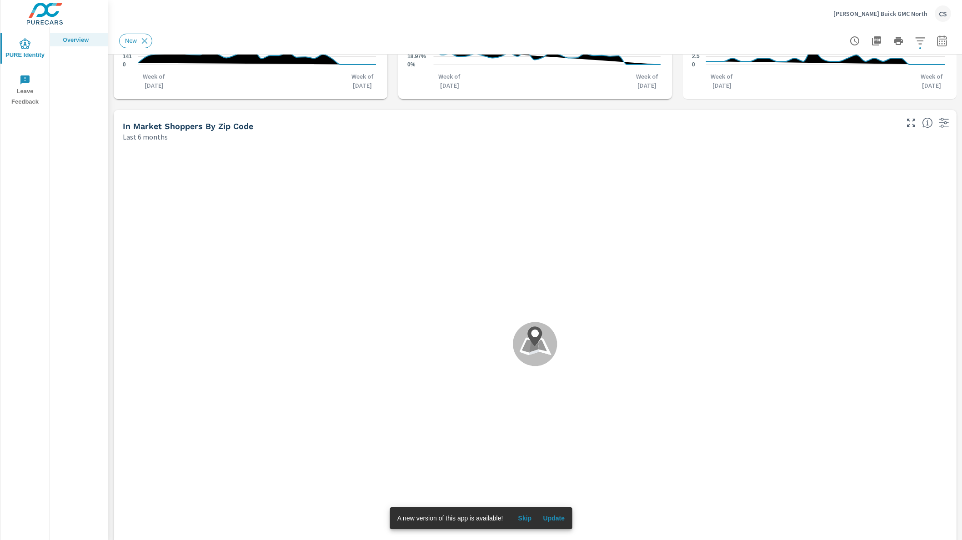
scroll to position [782, 0]
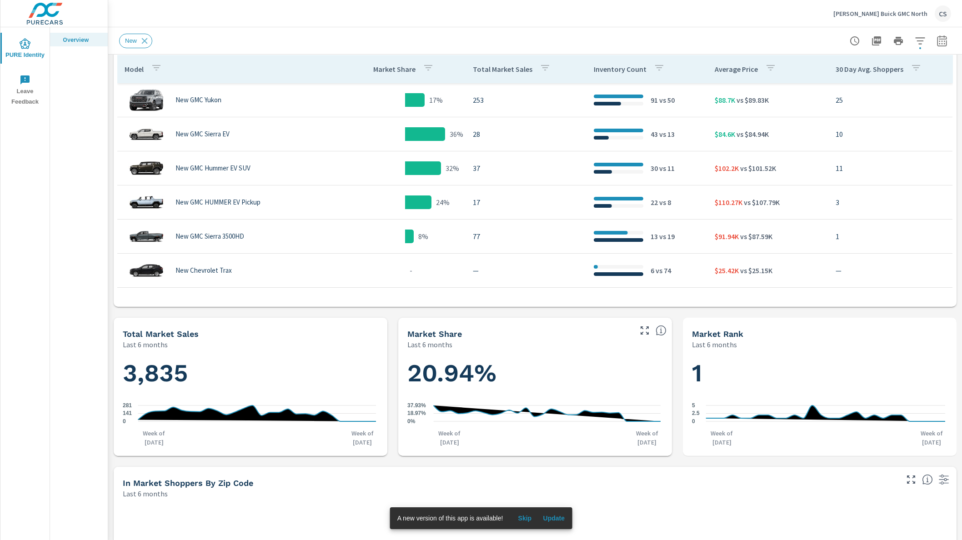
scroll to position [275, 0]
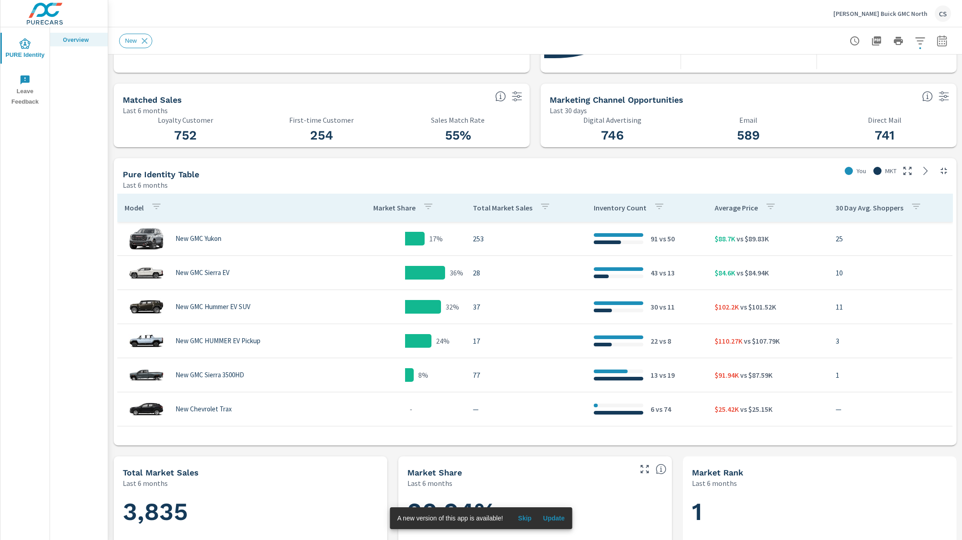
click at [466, 237] on td "253" at bounding box center [526, 238] width 121 height 25
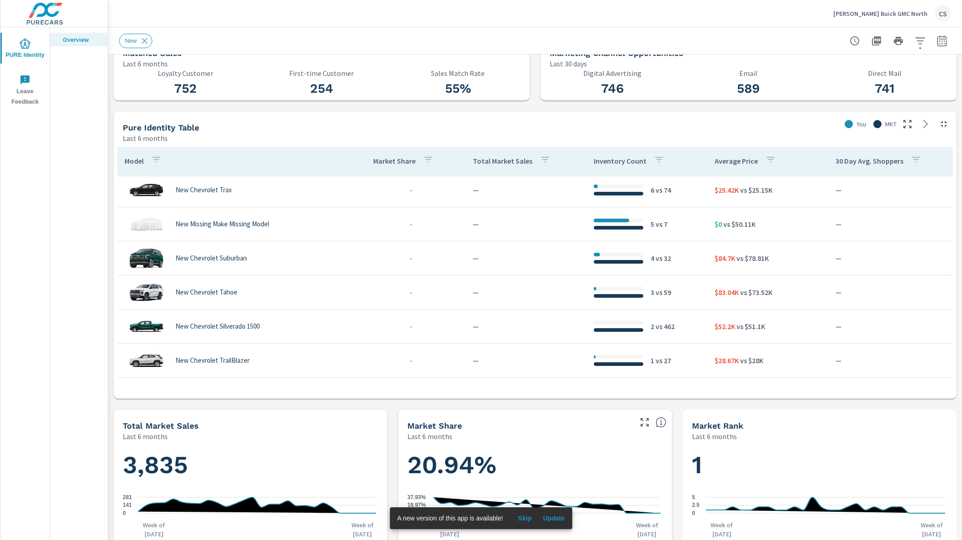
scroll to position [782, 0]
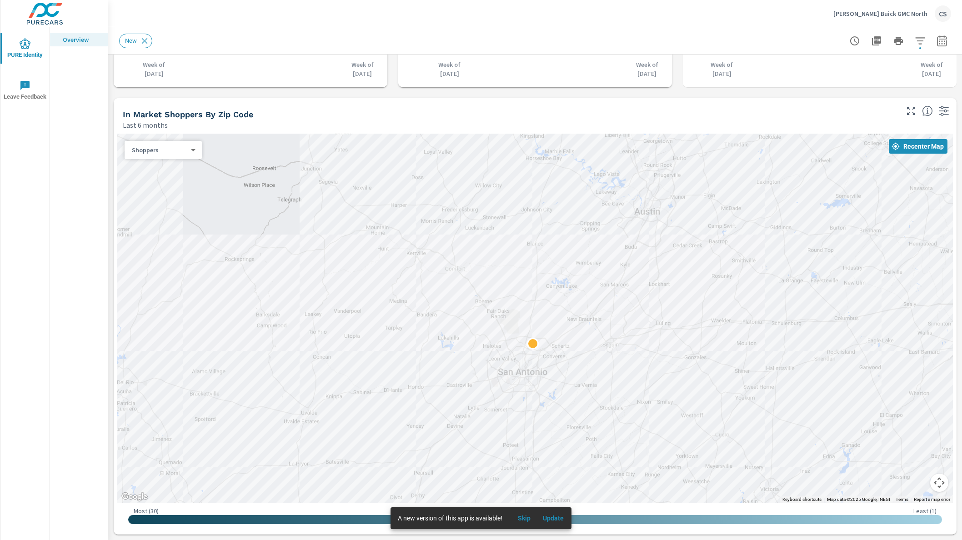
click at [562, 522] on span "Update" at bounding box center [554, 518] width 22 height 8
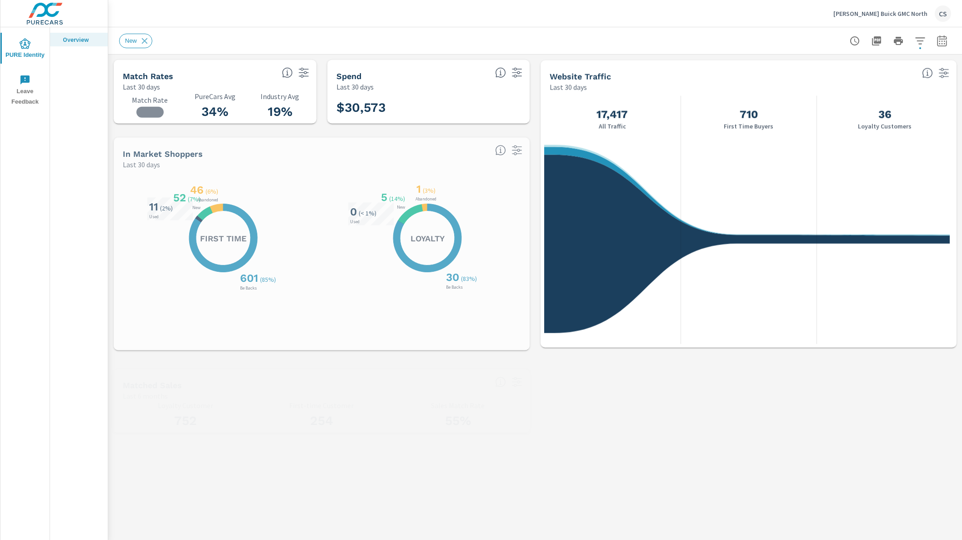
scroll to position [341, 0]
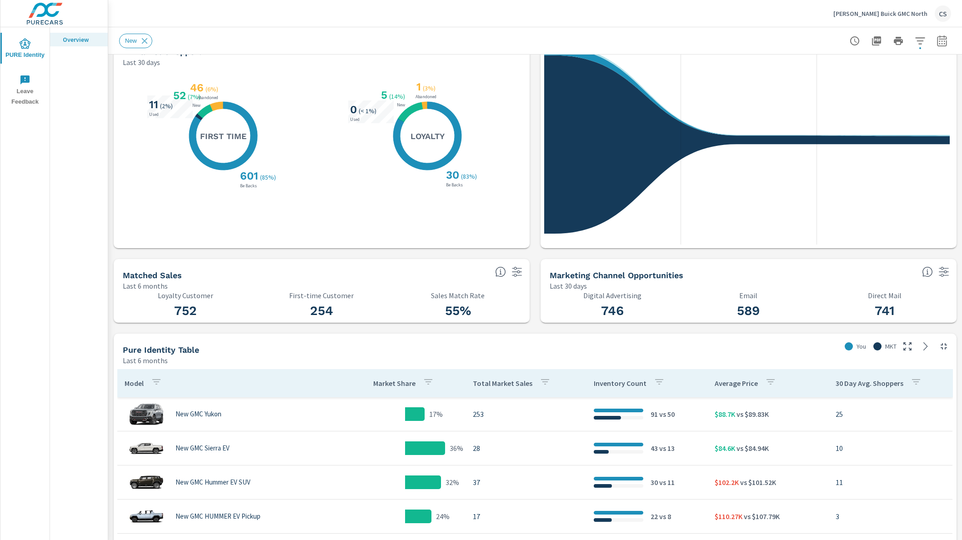
scroll to position [146, 0]
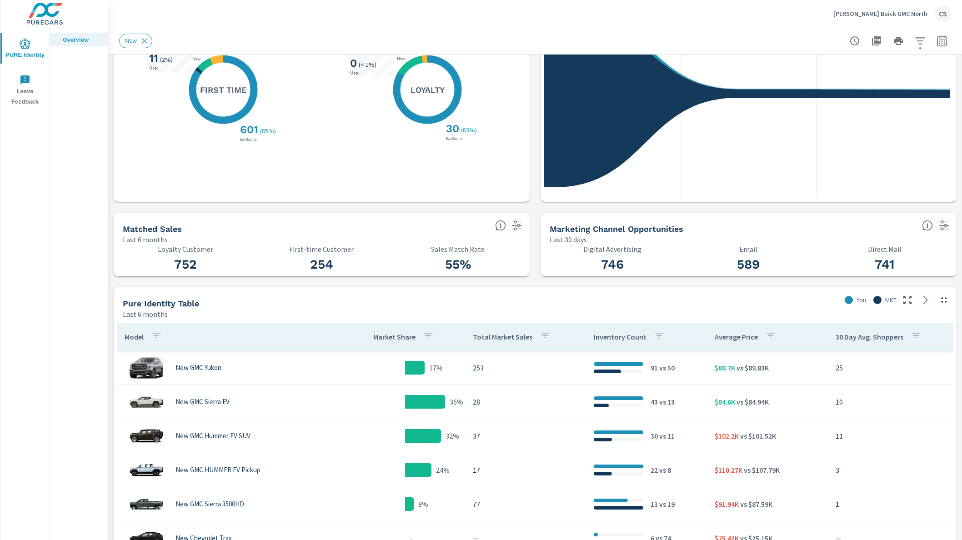
click at [448, 265] on h3 "55%" at bounding box center [458, 264] width 126 height 15
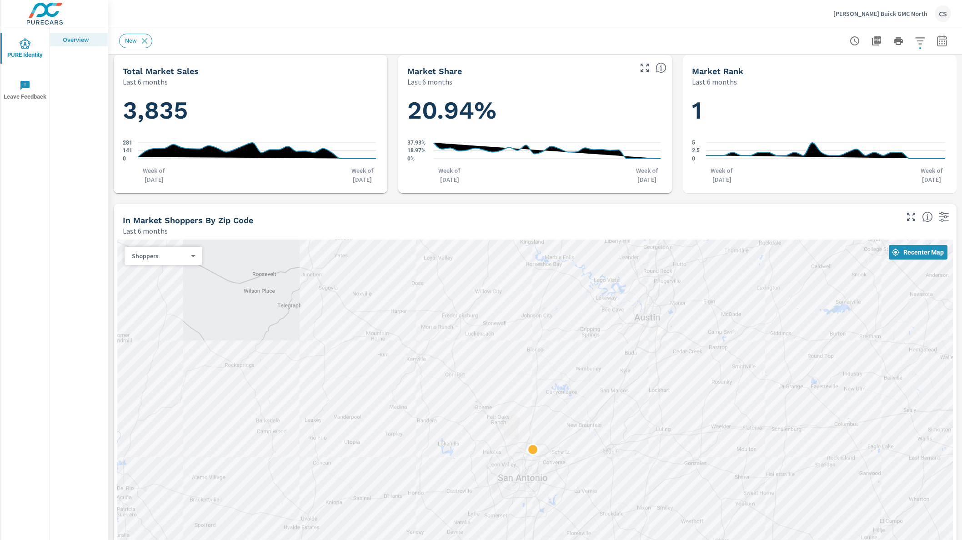
scroll to position [646, 0]
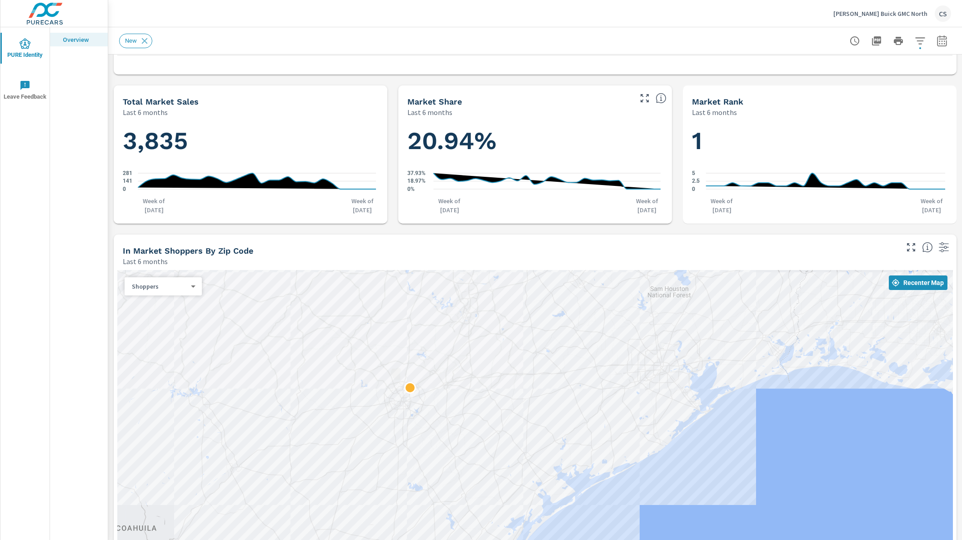
scroll to position [782, 0]
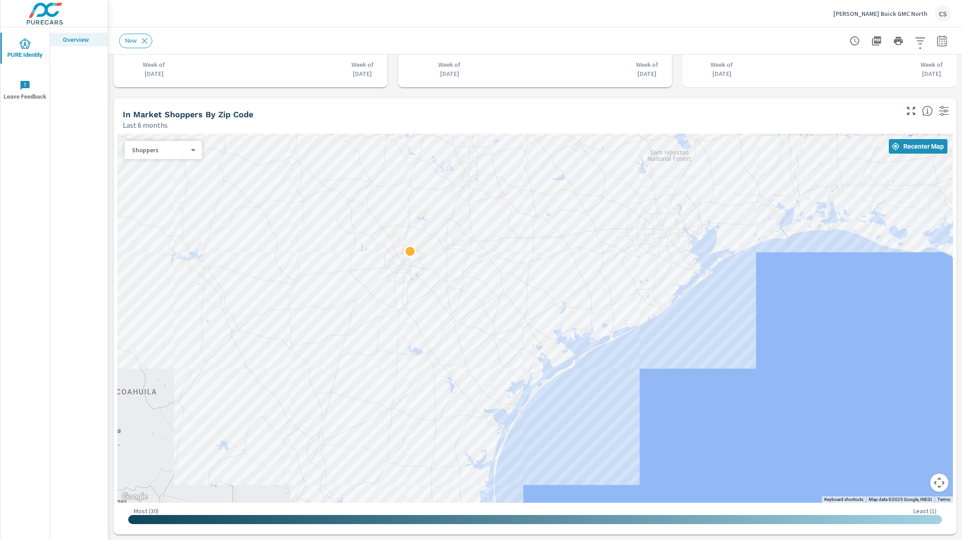
click at [154, 153] on body "PURE Identity Leave Feedback Overview Cavender Buick GMC North CS PURE Identity…" at bounding box center [481, 270] width 962 height 540
click at [158, 168] on li "Your Sales (Market Data)" at bounding box center [165, 164] width 80 height 15
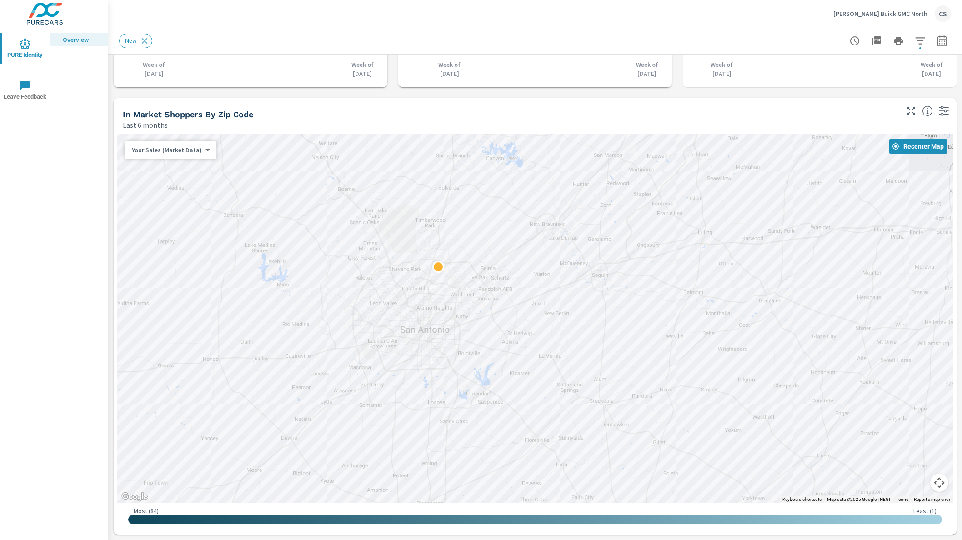
drag, startPoint x: 323, startPoint y: 252, endPoint x: 255, endPoint y: 345, distance: 114.8
click at [255, 345] on div at bounding box center [535, 318] width 836 height 369
click at [204, 150] on body "PURE Identity Leave Feedback Overview Cavender Buick GMC North CS PURE Identity…" at bounding box center [481, 270] width 962 height 540
click at [174, 211] on li "Population" at bounding box center [165, 208] width 81 height 15
click at [183, 153] on body "PURE Identity Leave Feedback Overview Cavender Buick GMC North CS PURE Identity…" at bounding box center [481, 270] width 962 height 540
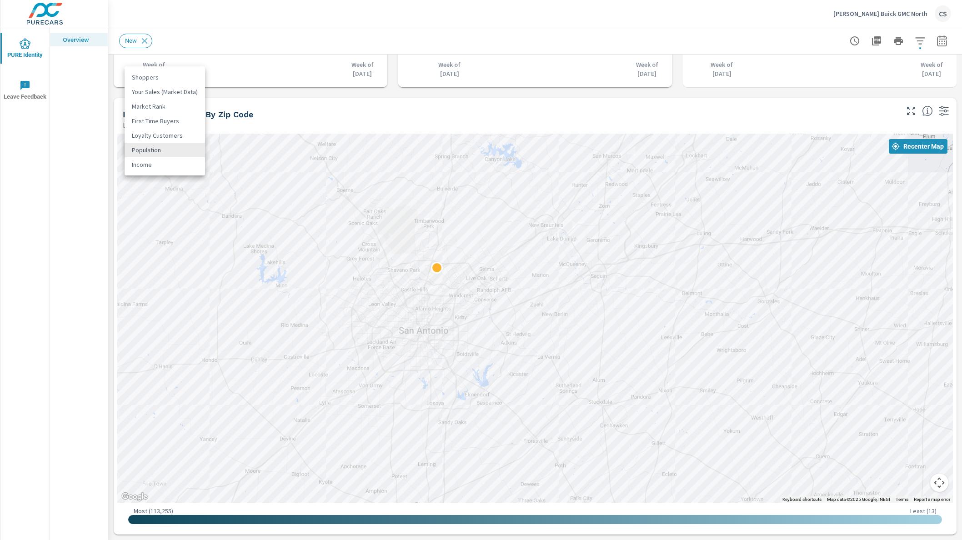
click at [172, 133] on li "Loyalty Customers" at bounding box center [165, 135] width 80 height 15
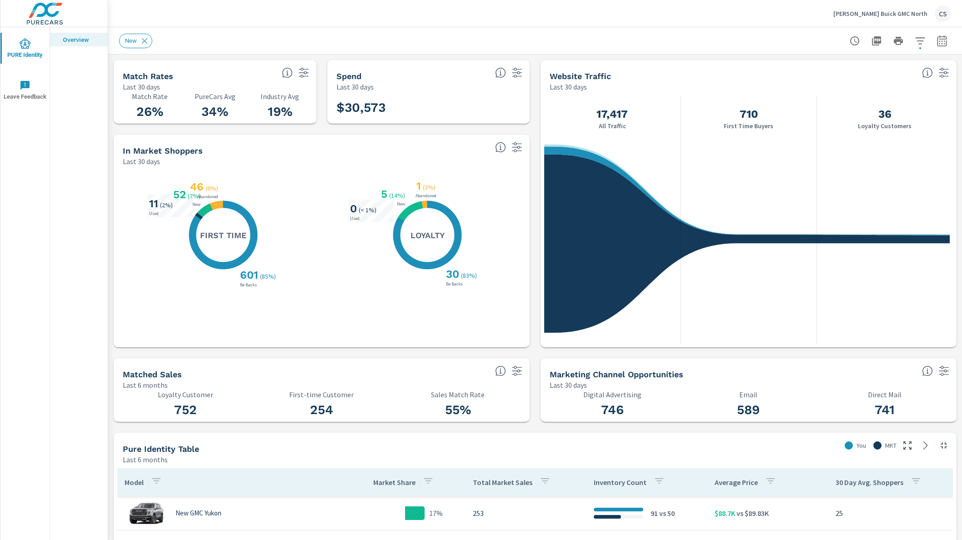
drag, startPoint x: 246, startPoint y: 277, endPoint x: 276, endPoint y: 271, distance: 30.1
click at [247, 277] on h3 "601" at bounding box center [248, 275] width 20 height 13
click at [496, 149] on icon at bounding box center [500, 147] width 11 height 11
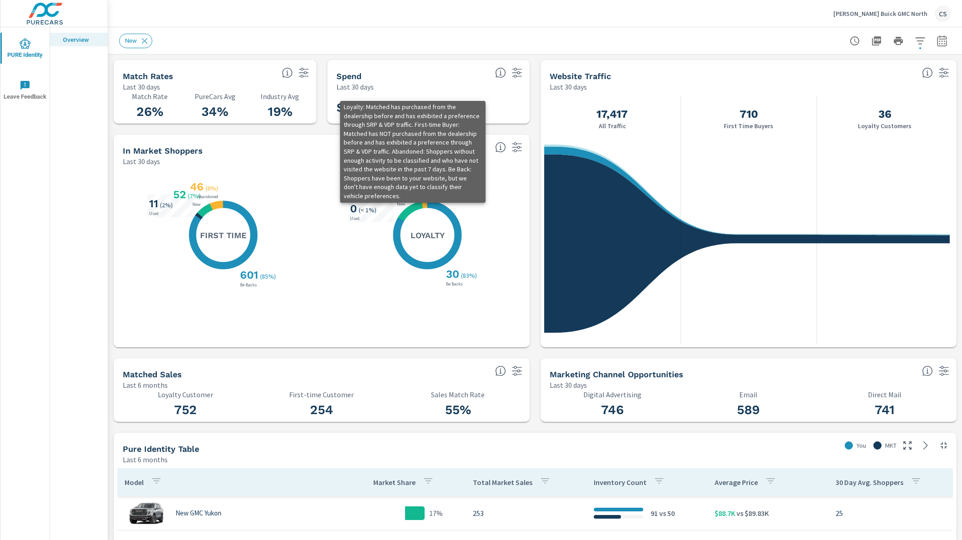
click at [499, 147] on icon at bounding box center [500, 147] width 11 height 11
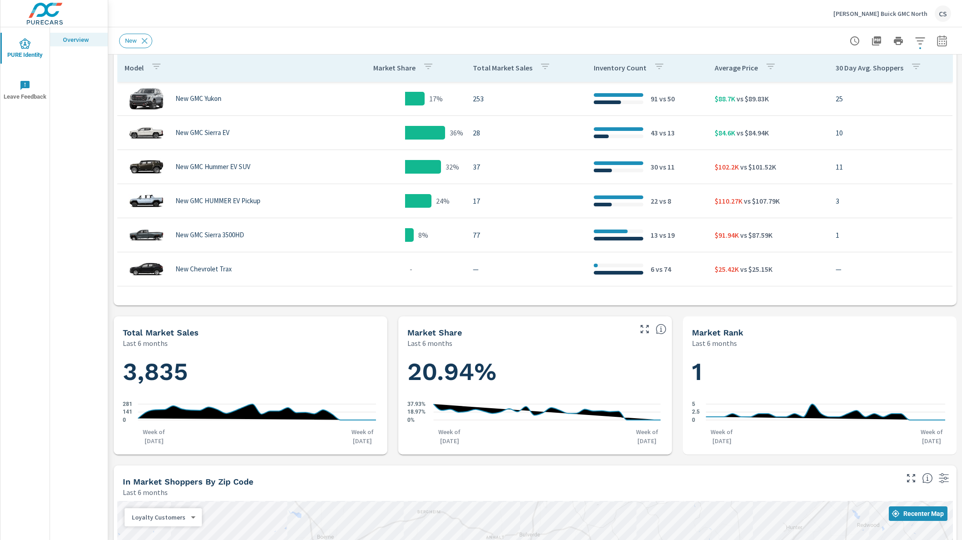
scroll to position [297, 0]
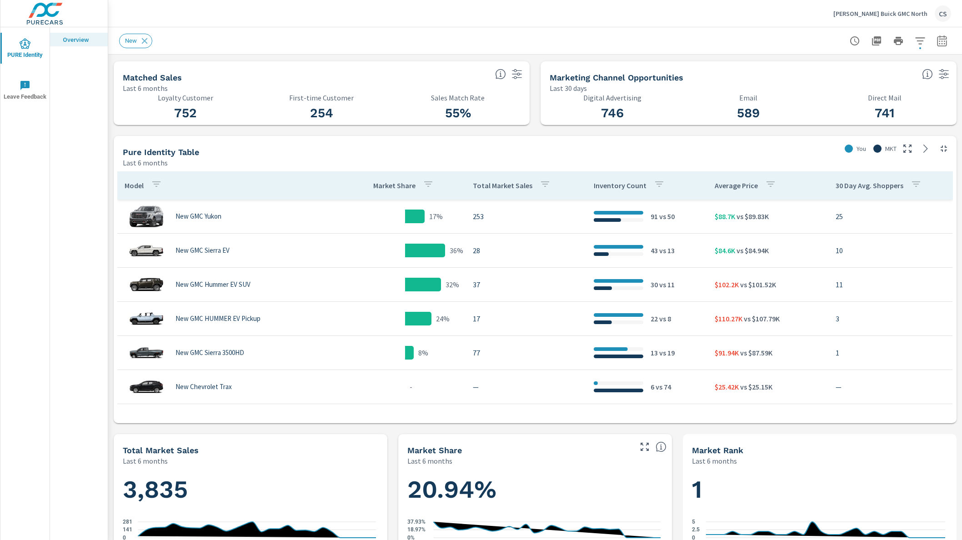
click at [915, 37] on icon "button" at bounding box center [920, 40] width 11 height 11
click at [901, 68] on icon "filter options" at bounding box center [902, 65] width 11 height 11
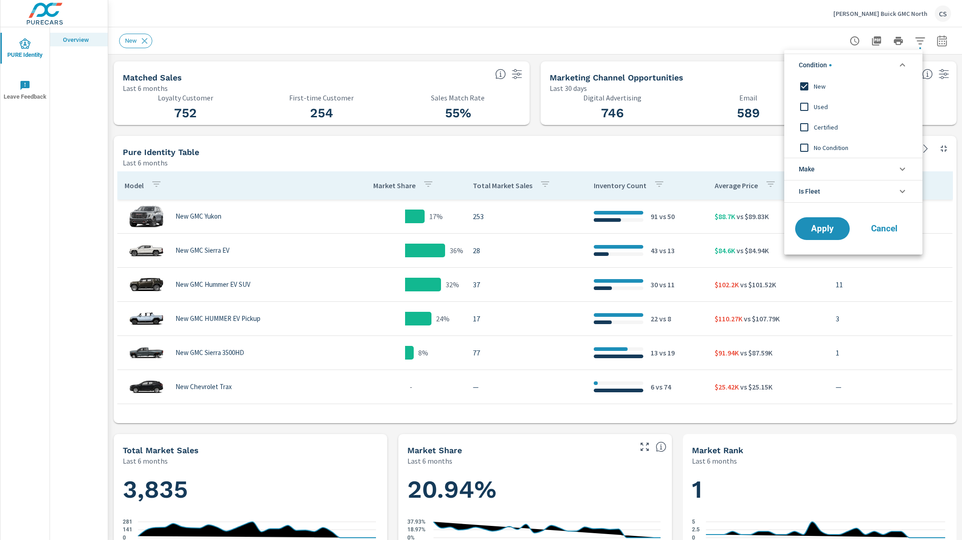
click at [856, 166] on li "Make" at bounding box center [854, 169] width 138 height 22
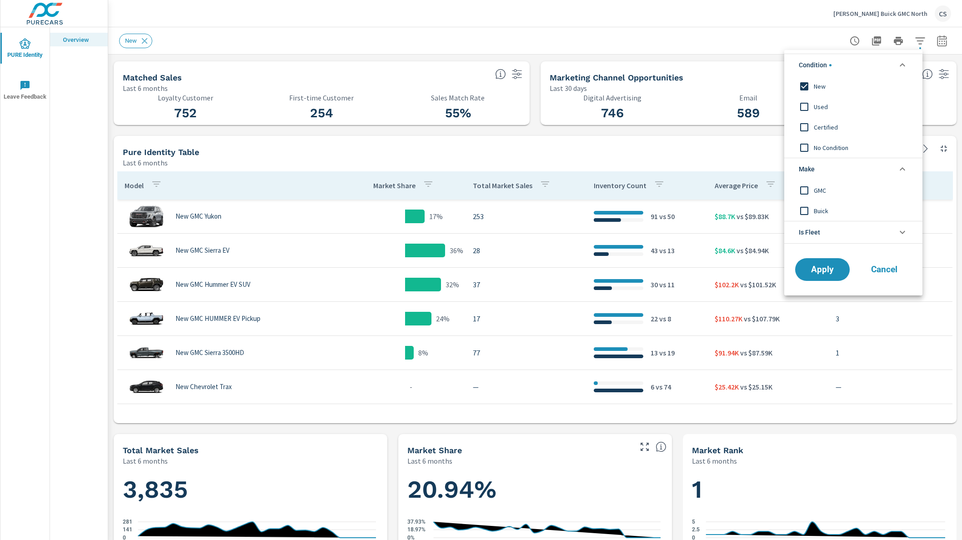
click at [805, 194] on input "filter options" at bounding box center [804, 190] width 19 height 19
click at [823, 270] on span "Apply" at bounding box center [822, 270] width 37 height 9
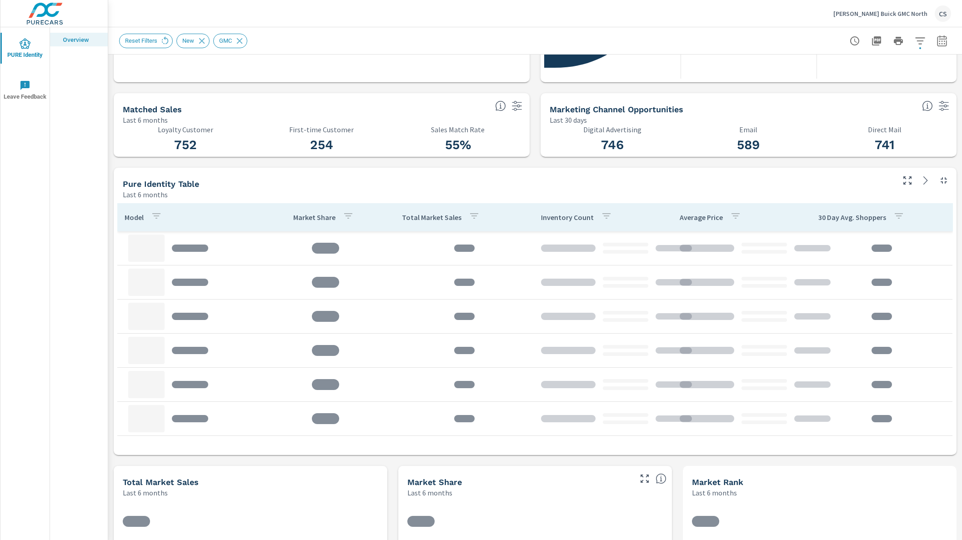
scroll to position [2, 0]
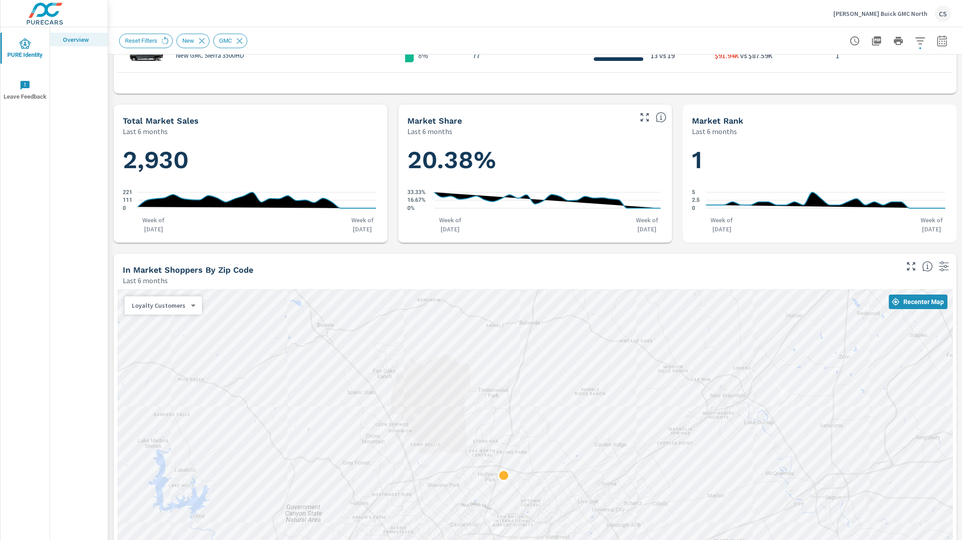
scroll to position [782, 0]
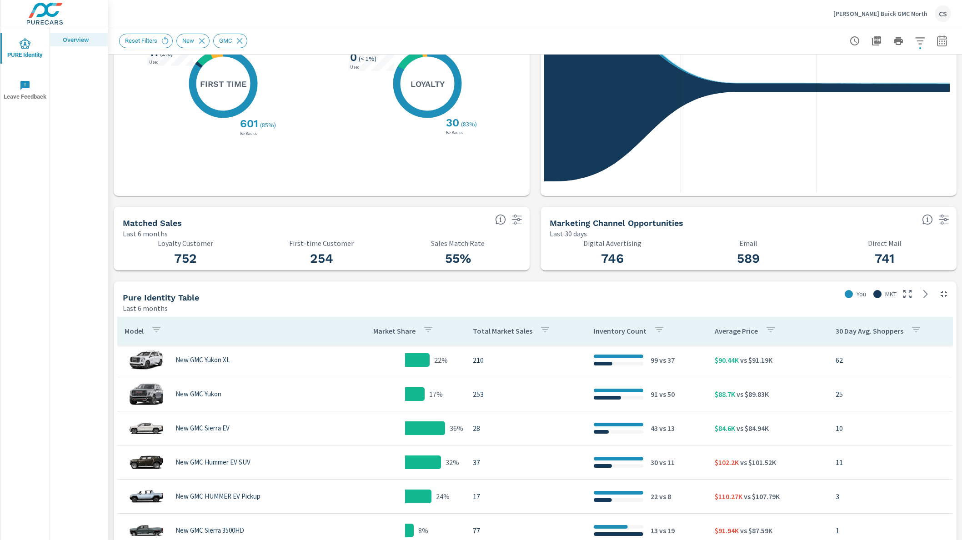
scroll to position [297, 0]
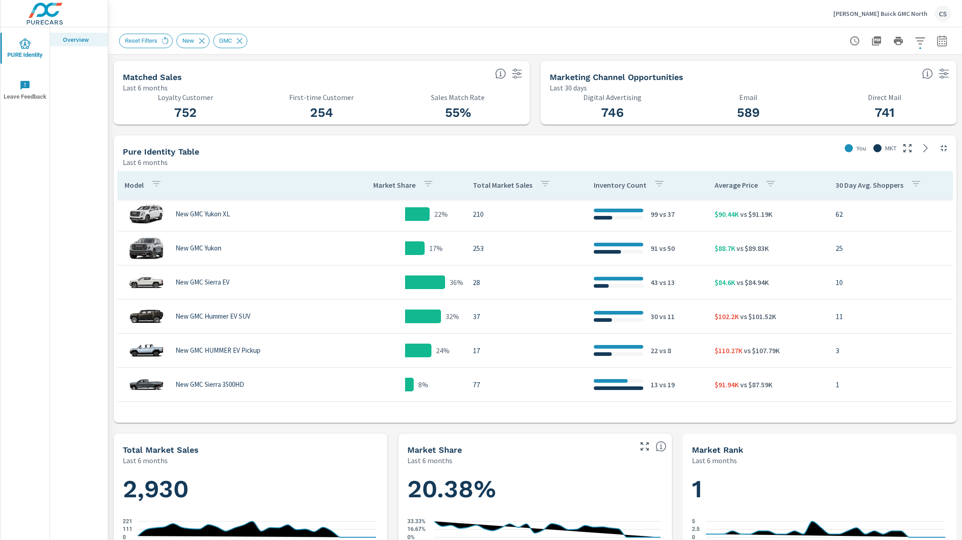
click at [415, 215] on div at bounding box center [417, 214] width 25 height 14
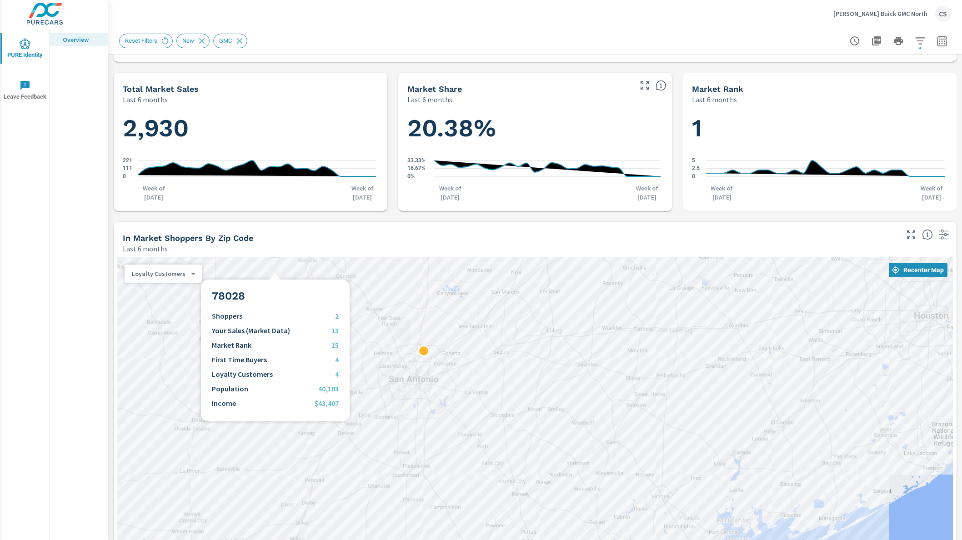
scroll to position [737, 0]
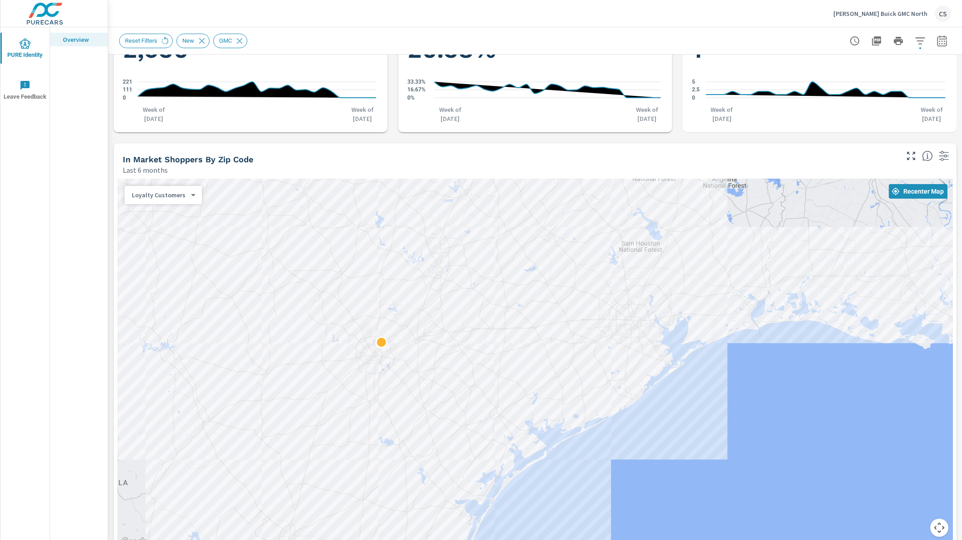
drag, startPoint x: 312, startPoint y: 292, endPoint x: 360, endPoint y: 391, distance: 109.4
click at [360, 391] on div at bounding box center [535, 363] width 836 height 369
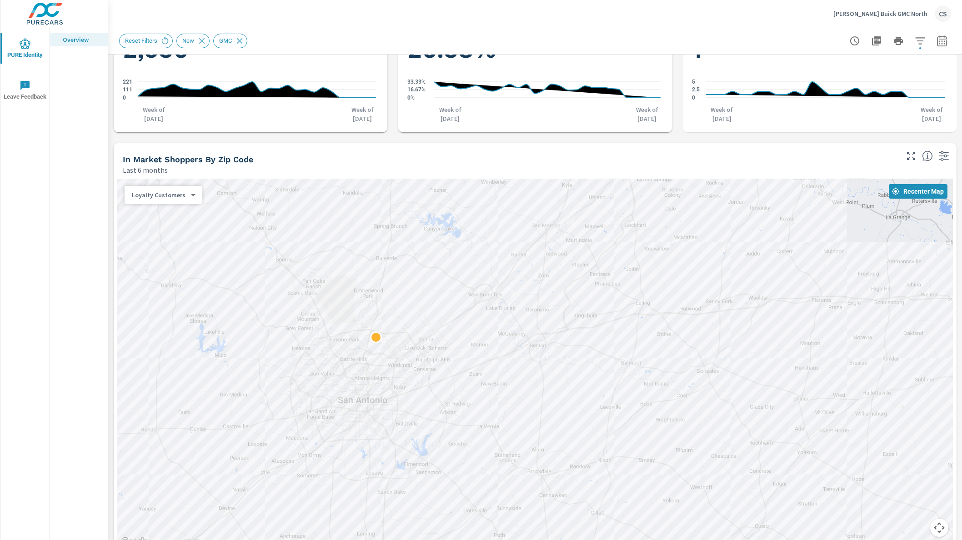
drag, startPoint x: 378, startPoint y: 313, endPoint x: 354, endPoint y: 384, distance: 75.2
click at [354, 385] on div at bounding box center [535, 363] width 836 height 369
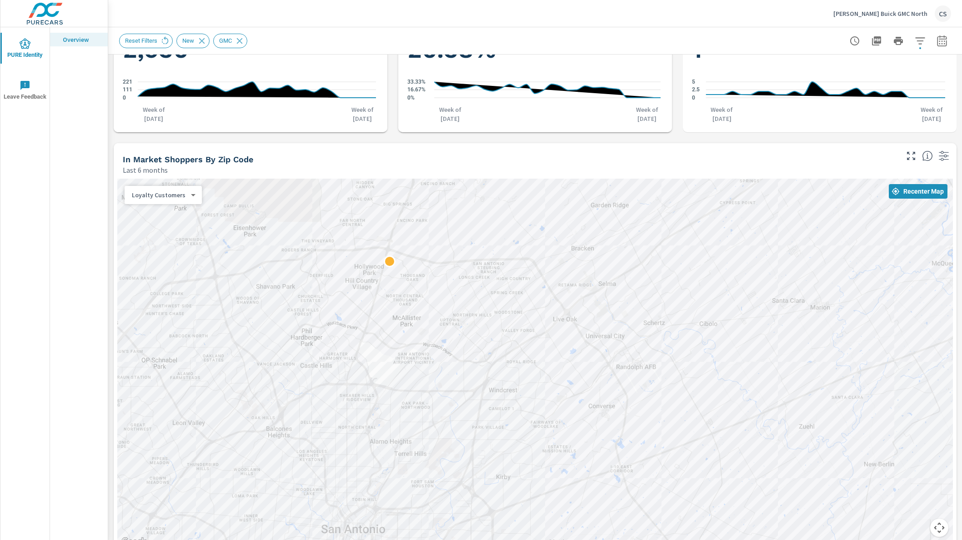
drag, startPoint x: 310, startPoint y: 316, endPoint x: 301, endPoint y: 347, distance: 32.2
click at [301, 347] on div at bounding box center [535, 363] width 836 height 369
click at [132, 190] on div "Loyalty Customers 4 ​" at bounding box center [163, 195] width 77 height 18
click at [144, 196] on body "PURE Identity Leave Feedback Overview Cavender Buick GMC North CS PURE Identity…" at bounding box center [481, 270] width 962 height 540
click at [174, 136] on li "Shoppers" at bounding box center [165, 137] width 80 height 15
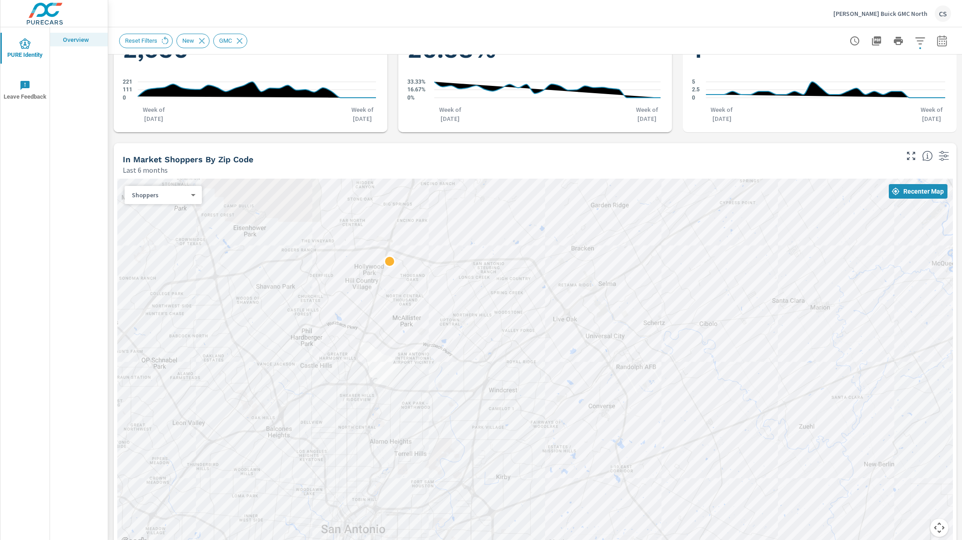
click at [178, 198] on body "PURE Identity Leave Feedback Overview Cavender Buick GMC North CS PURE Identity…" at bounding box center [481, 270] width 962 height 540
click at [175, 213] on li "Your Sales (Market Data)" at bounding box center [165, 209] width 80 height 15
click at [193, 187] on div "Your Sales (Market Data) 1 ​" at bounding box center [171, 195] width 92 height 18
click at [186, 198] on body "PURE Identity Leave Feedback Overview Cavender Buick GMC North CS PURE Identity…" at bounding box center [481, 270] width 962 height 540
click at [161, 211] on li "Market Rank" at bounding box center [165, 209] width 81 height 15
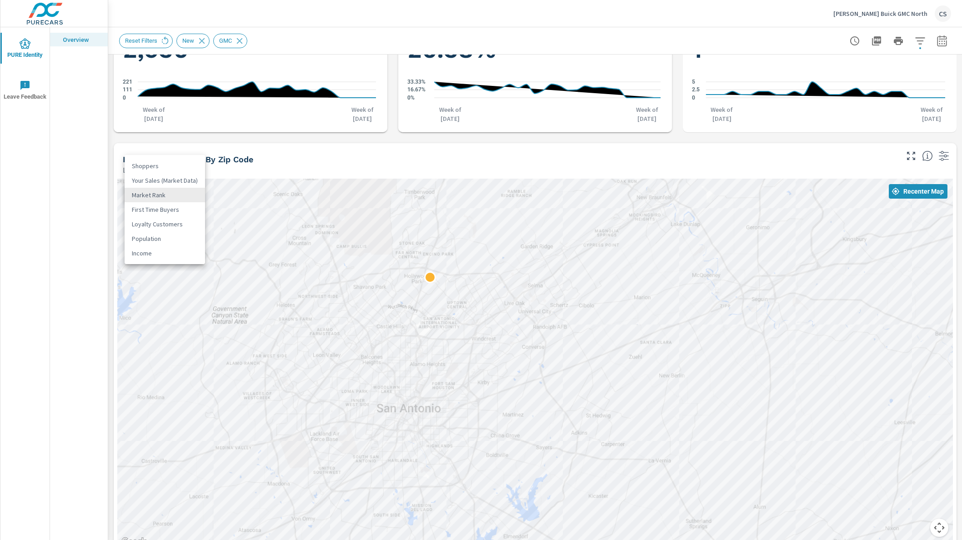
click at [143, 196] on body "PURE Identity Leave Feedback Overview Cavender Buick GMC North CS PURE Identity…" at bounding box center [481, 270] width 962 height 540
click at [170, 214] on li "First Time Buyers" at bounding box center [165, 209] width 80 height 15
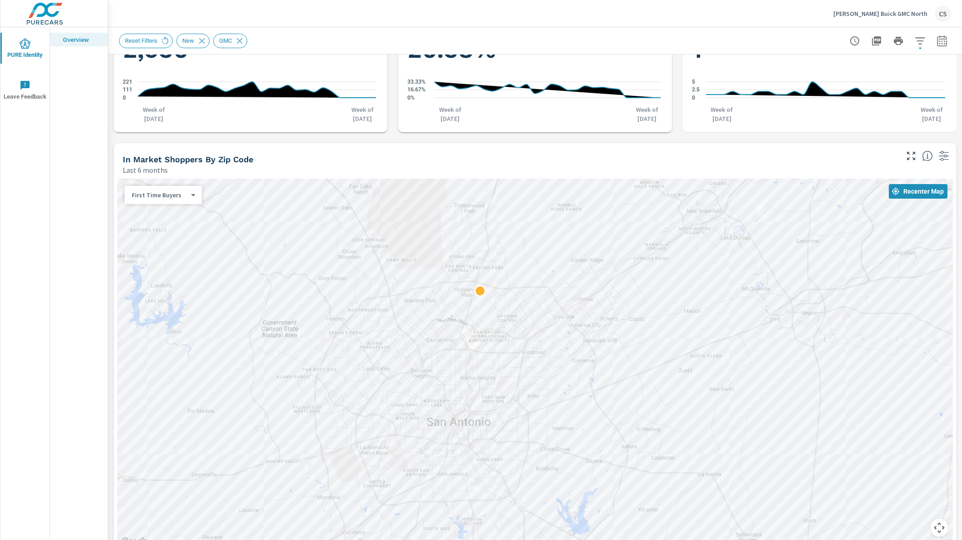
scroll to position [782, 0]
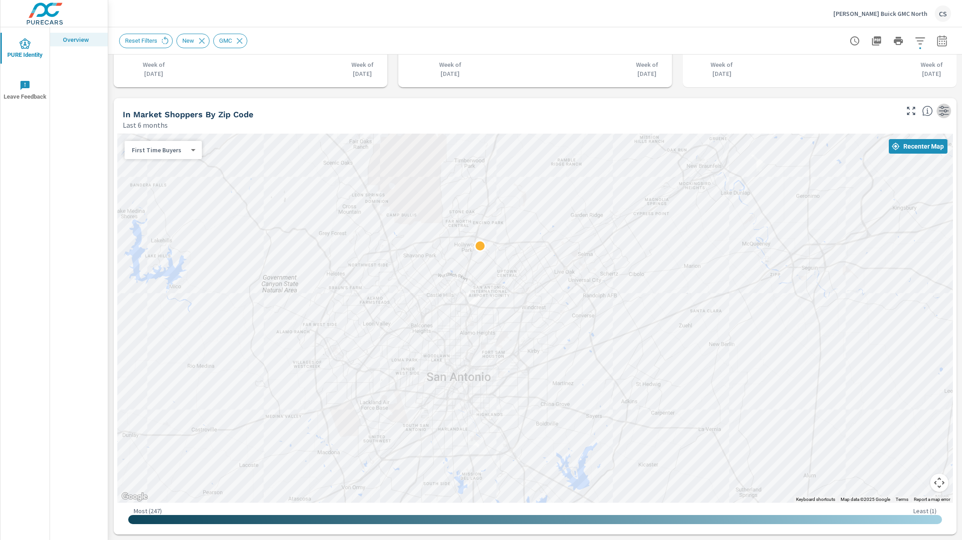
click at [940, 115] on icon "button" at bounding box center [944, 111] width 10 height 10
